Goal: Task Accomplishment & Management: Manage account settings

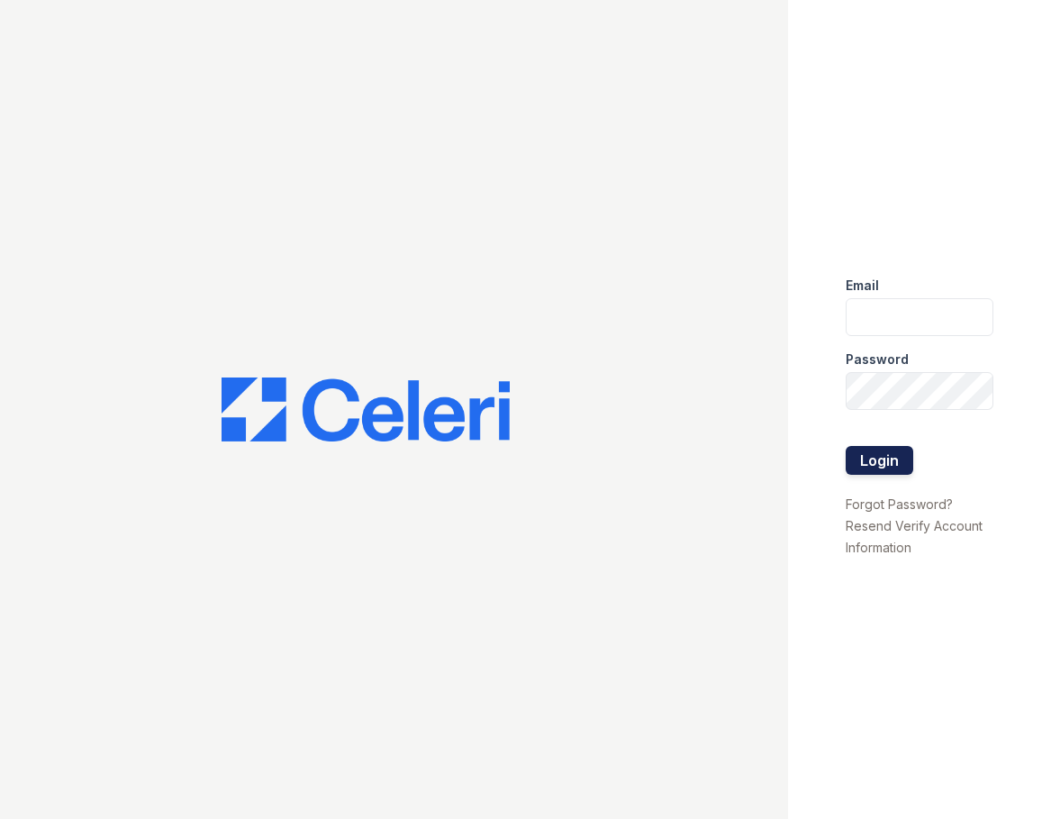
type input "[DOMAIN_NAME][EMAIL_ADDRESS][DOMAIN_NAME]"
click at [906, 453] on button "Login" at bounding box center [880, 460] width 68 height 29
